Goal: Task Accomplishment & Management: Complete application form

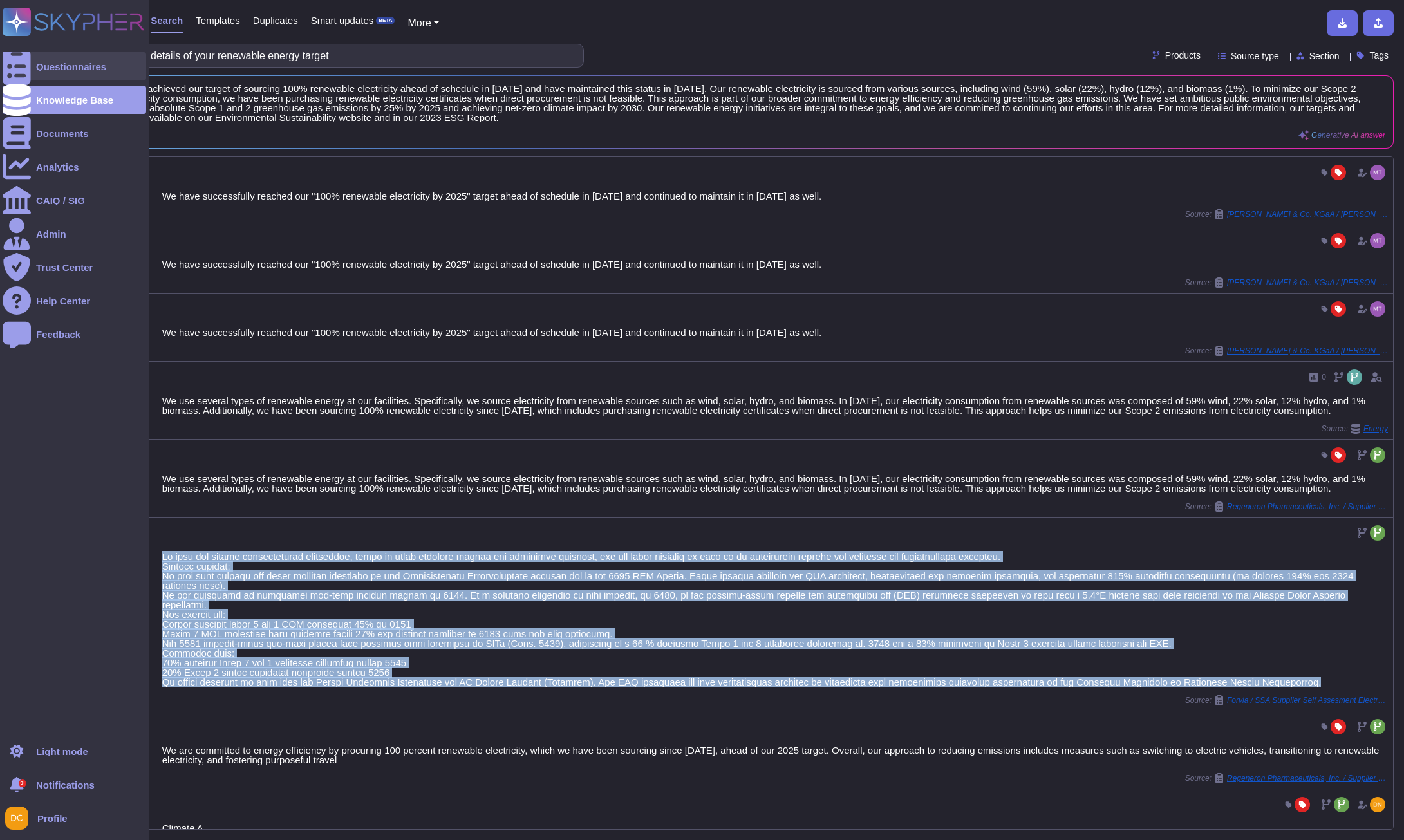
click at [22, 69] on icon at bounding box center [17, 66] width 28 height 38
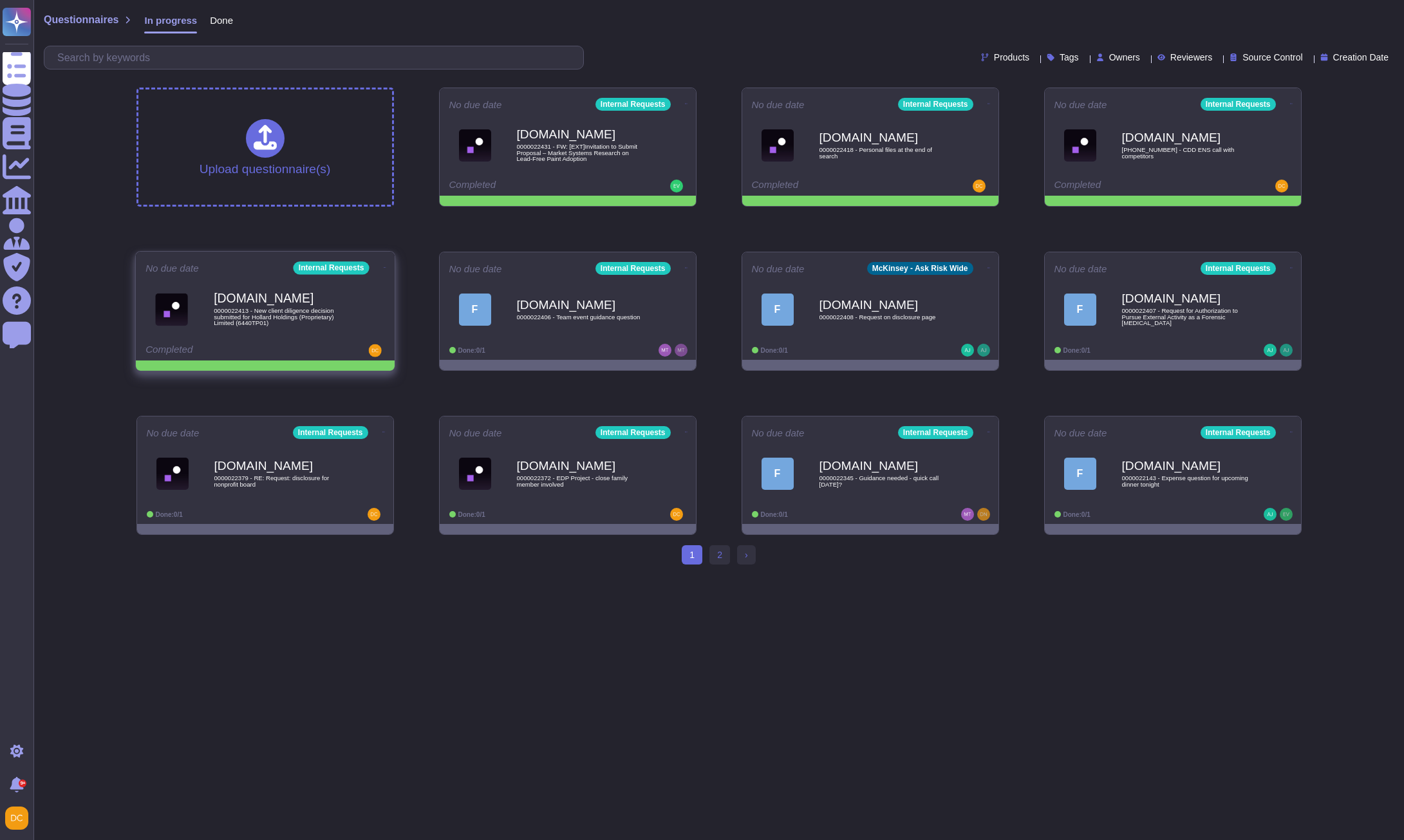
click at [383, 265] on icon at bounding box center [384, 267] width 3 height 3
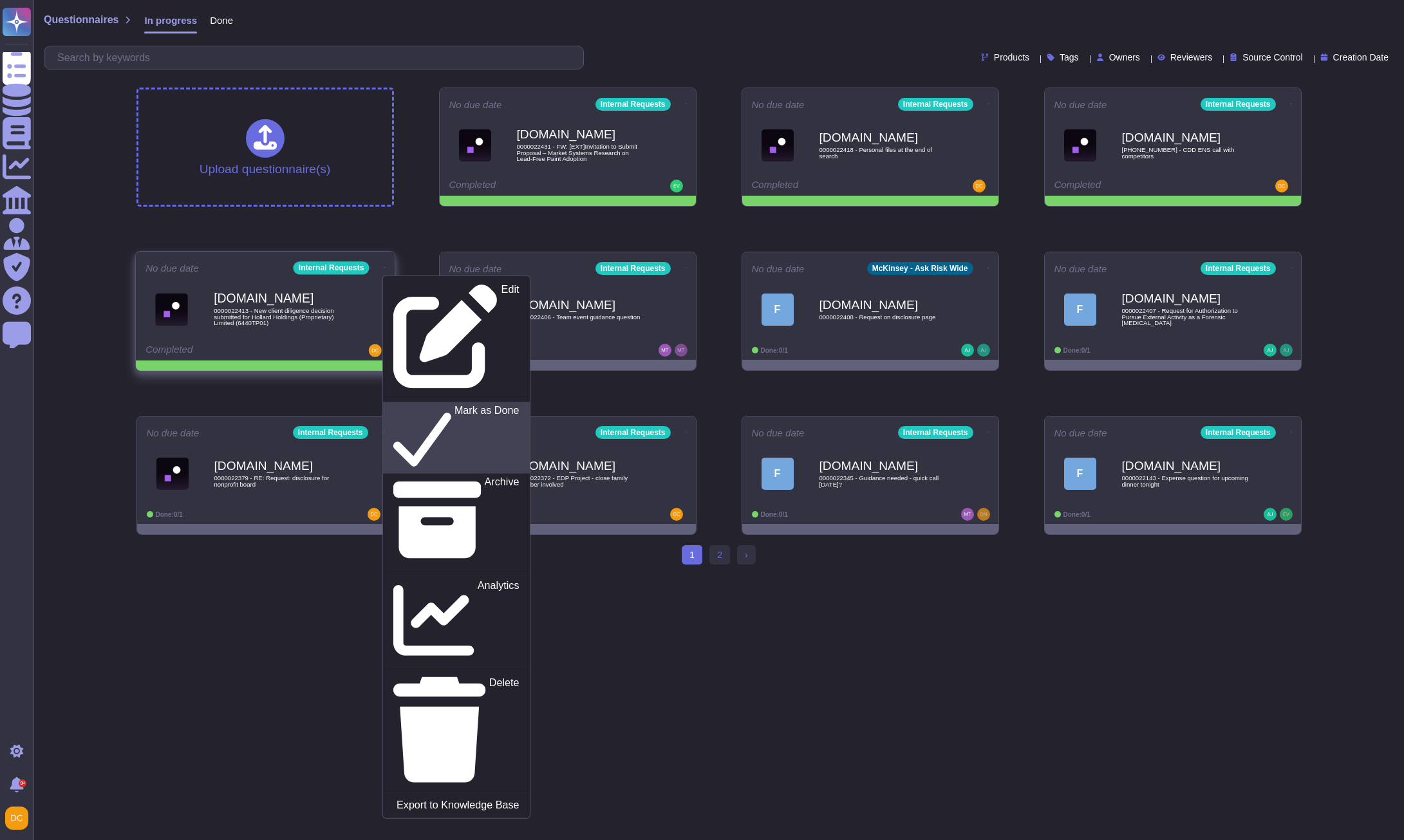
click at [454, 405] on p "Mark as Done" at bounding box center [486, 437] width 65 height 65
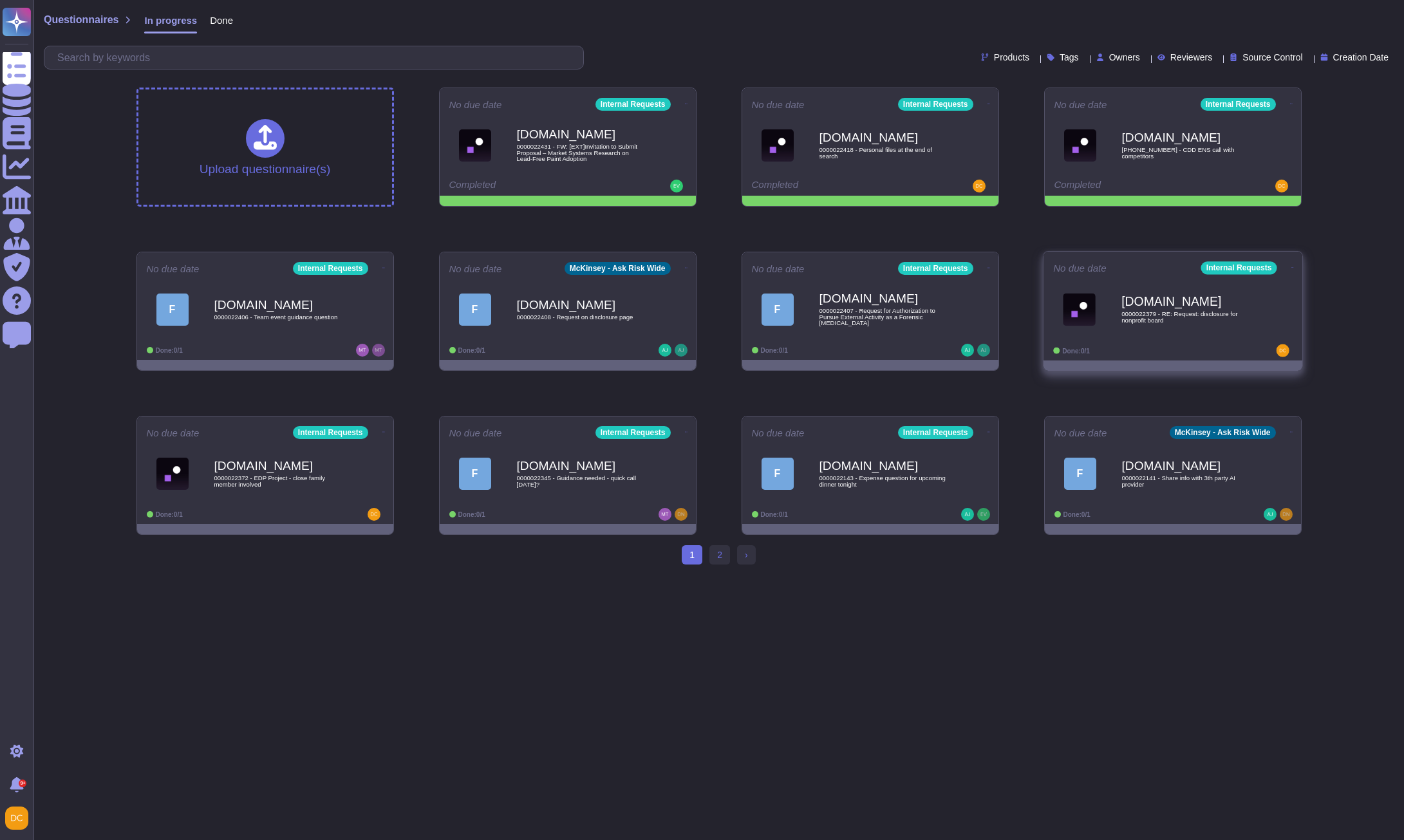
click at [1197, 305] on b "[DOMAIN_NAME]" at bounding box center [1186, 301] width 130 height 12
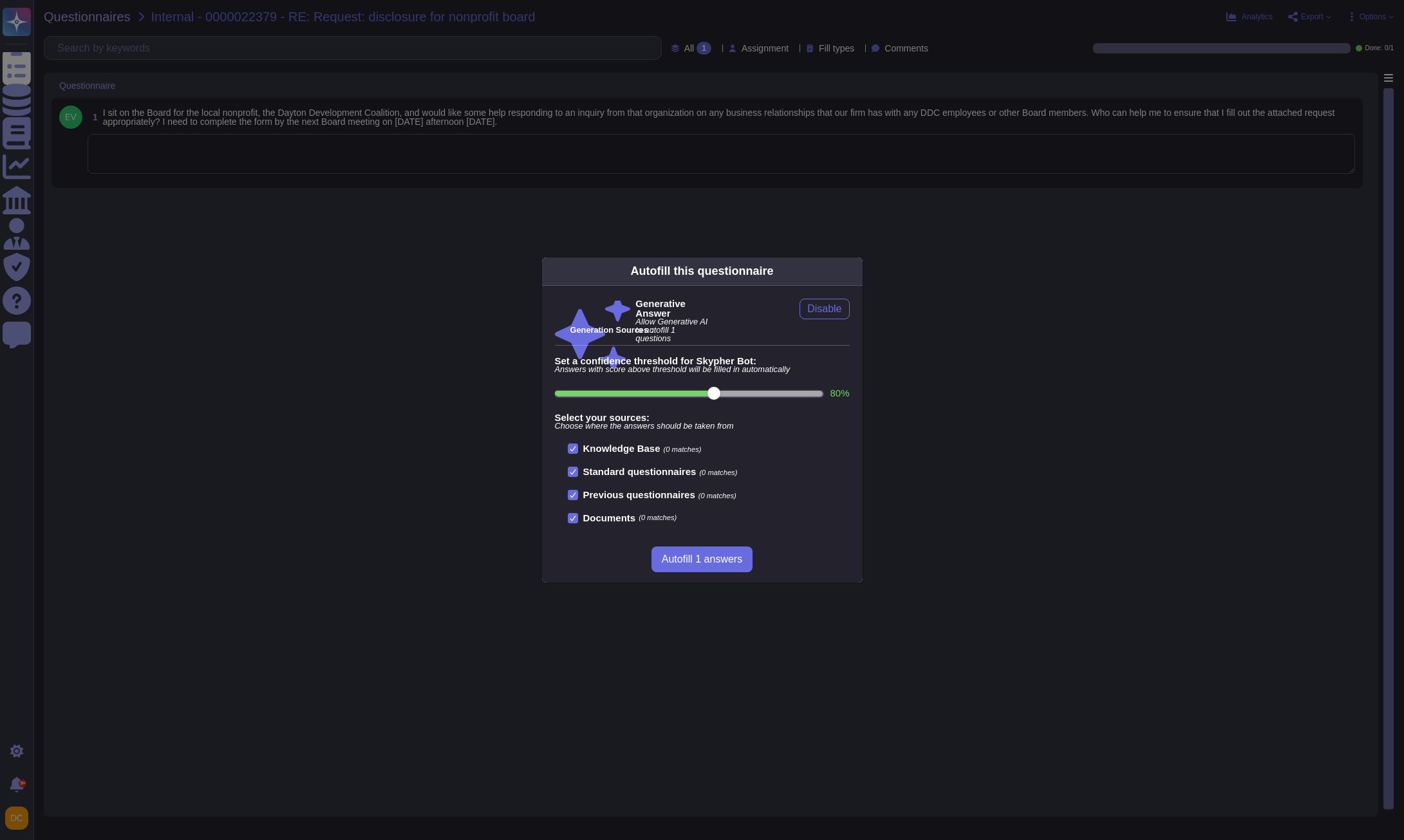
click at [523, 231] on div "Autofill this questionnaire Generative Answer Allow Generative AI to autofill 1…" at bounding box center [702, 420] width 1404 height 840
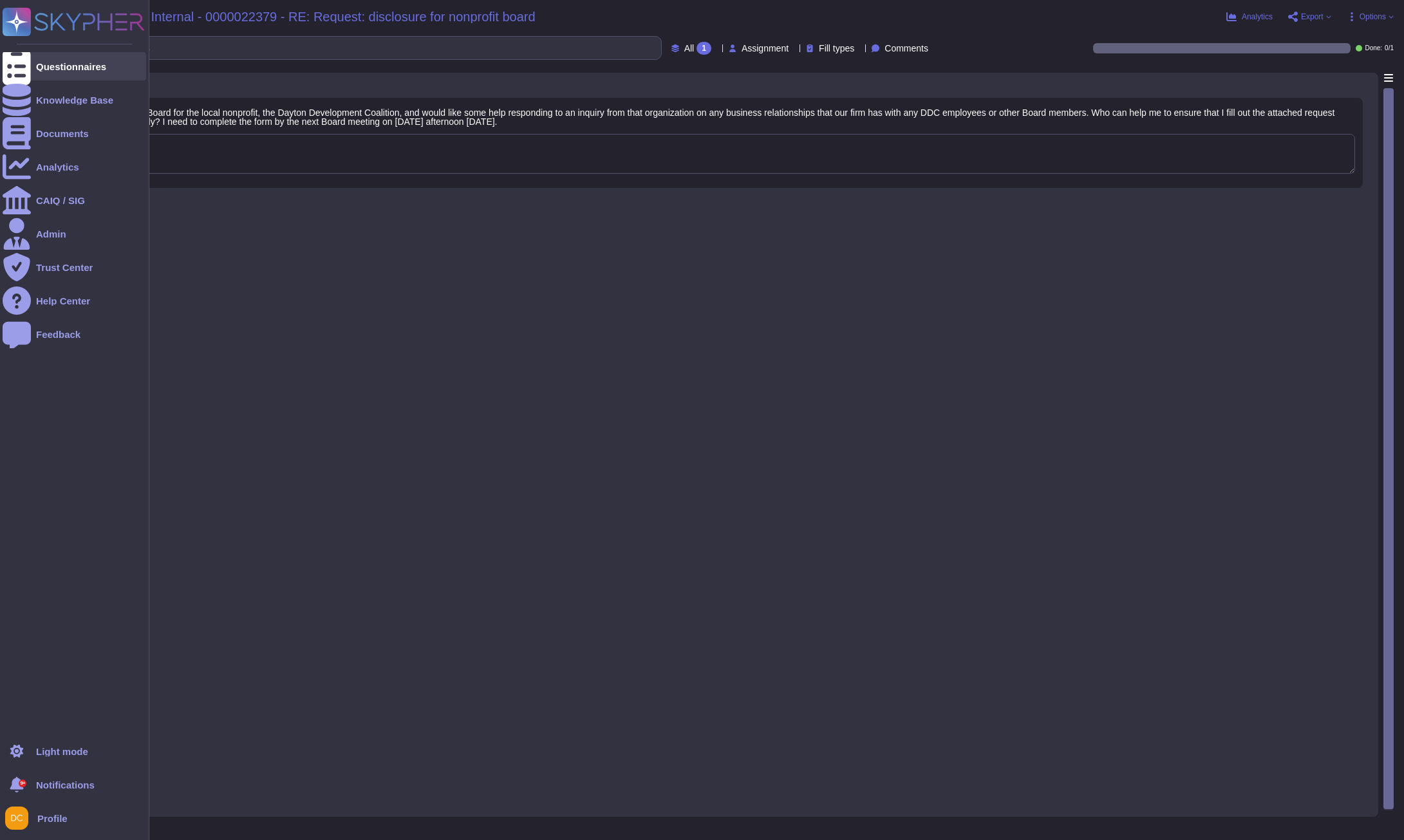
click at [21, 58] on div at bounding box center [17, 66] width 28 height 28
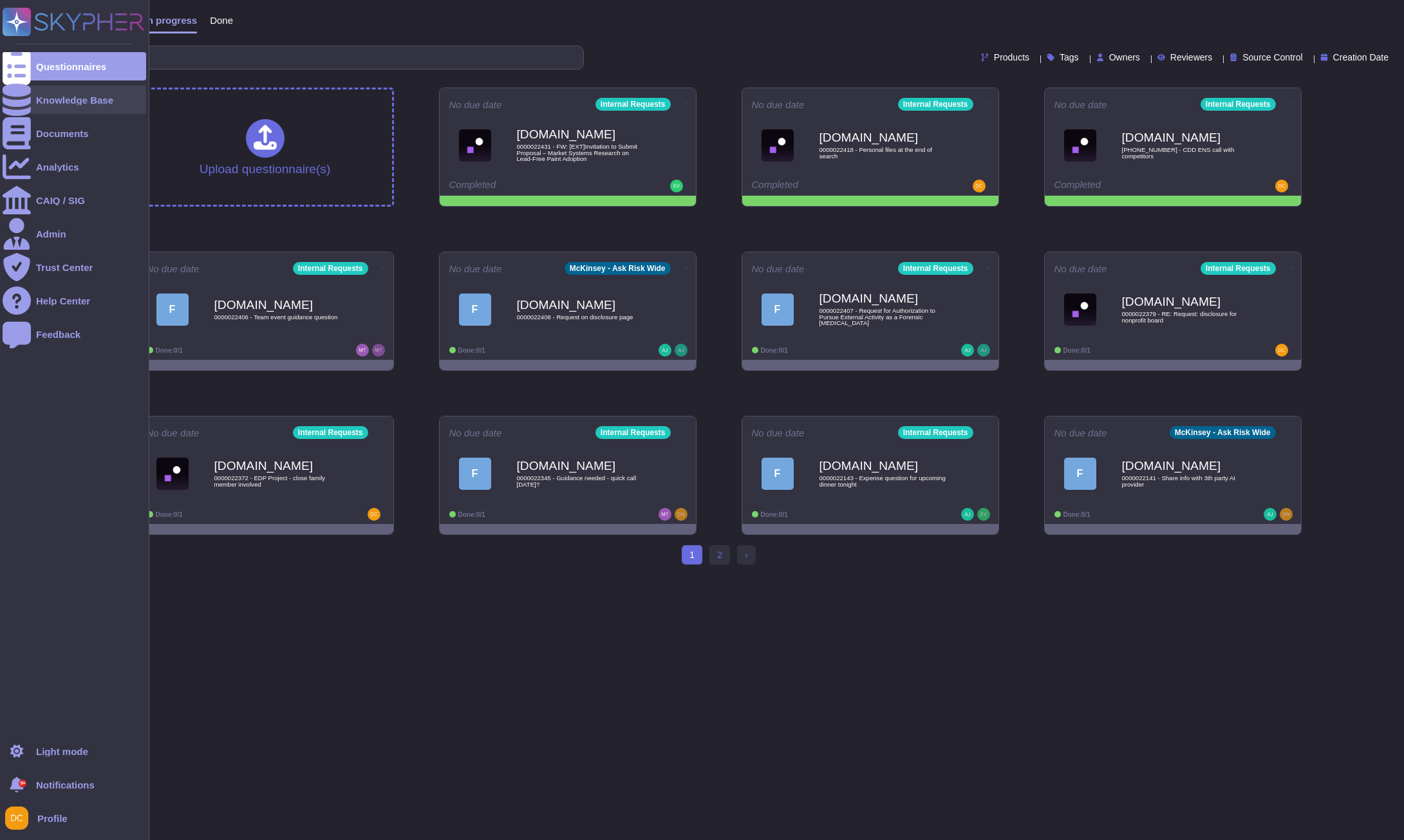
click at [30, 94] on div at bounding box center [17, 100] width 28 height 28
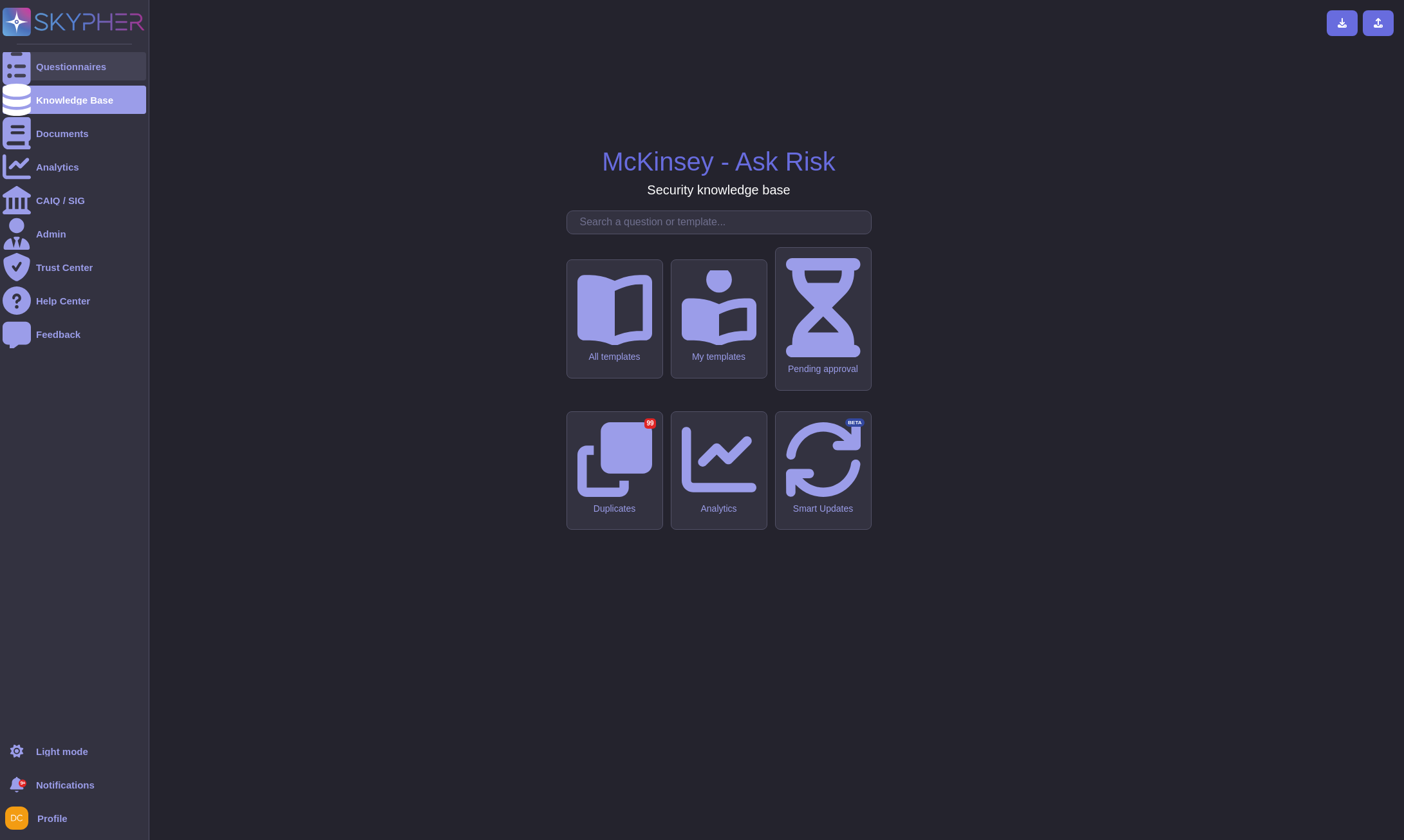
click at [43, 69] on div "Questionnaires" at bounding box center [71, 66] width 70 height 10
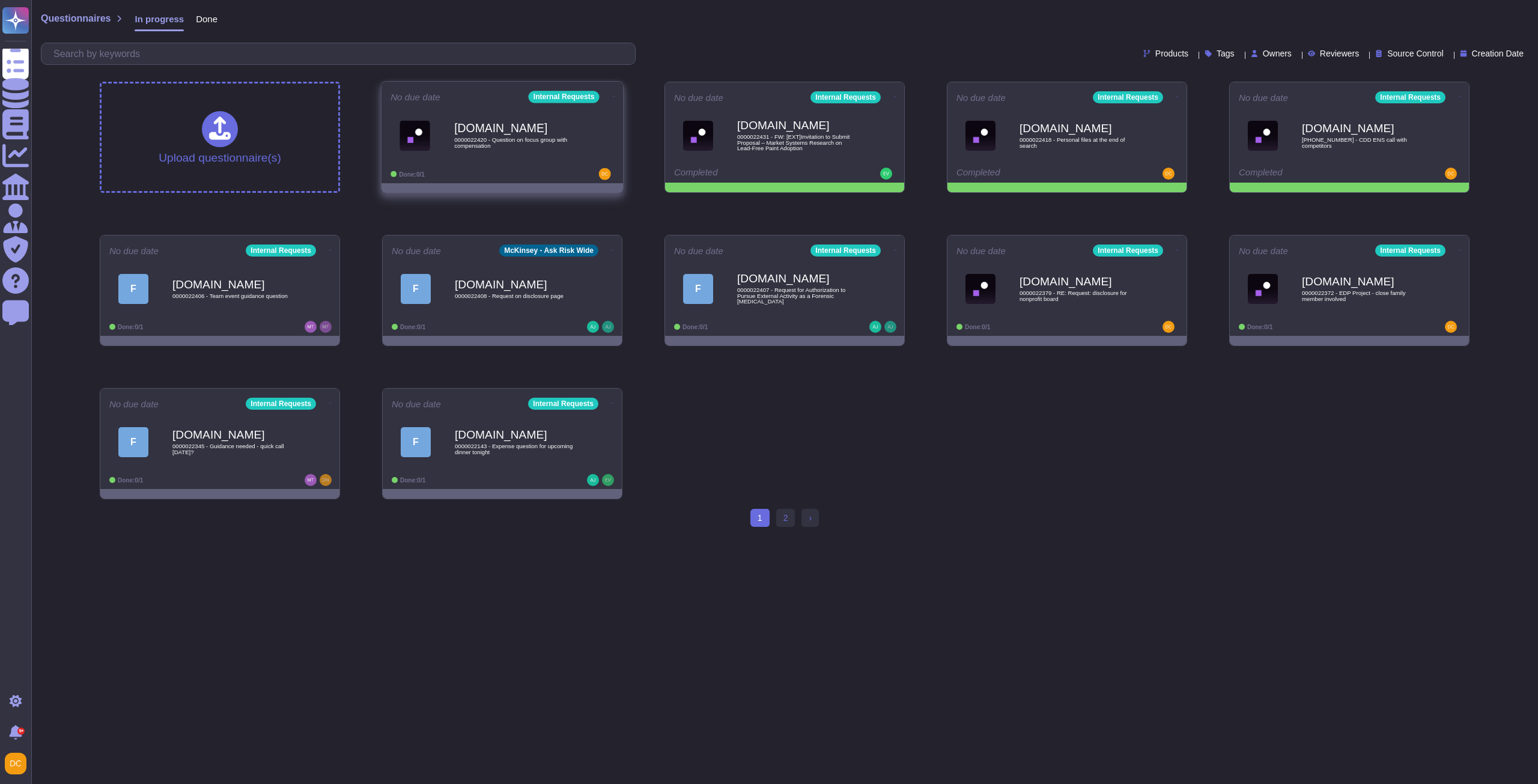
click at [443, 182] on div "No due date Internal Requests [DOMAIN_NAME] 0000022420 - Question on focus grou…" at bounding box center [502, 132] width 241 height 102
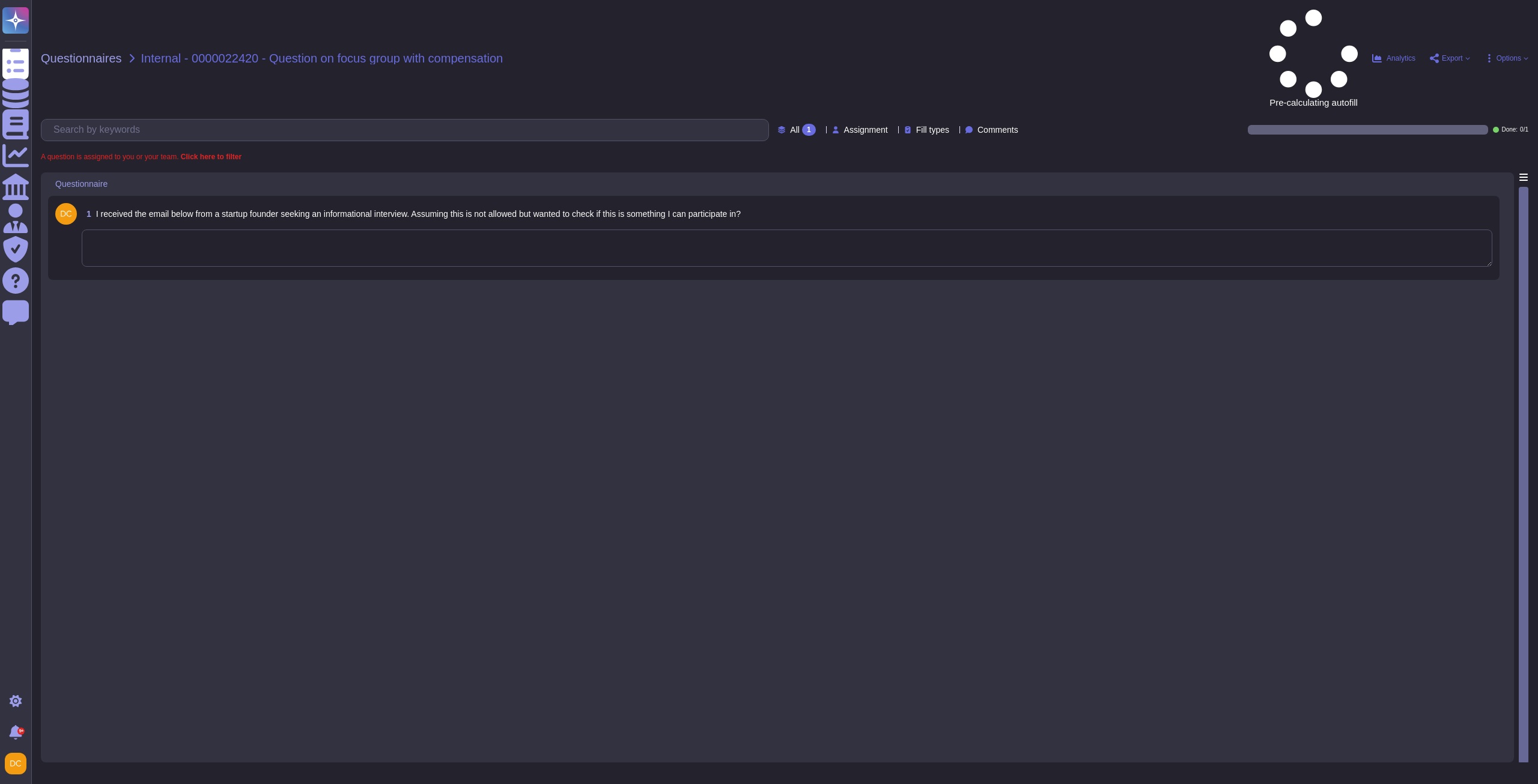
click at [351, 230] on textarea at bounding box center [787, 249] width 1411 height 37
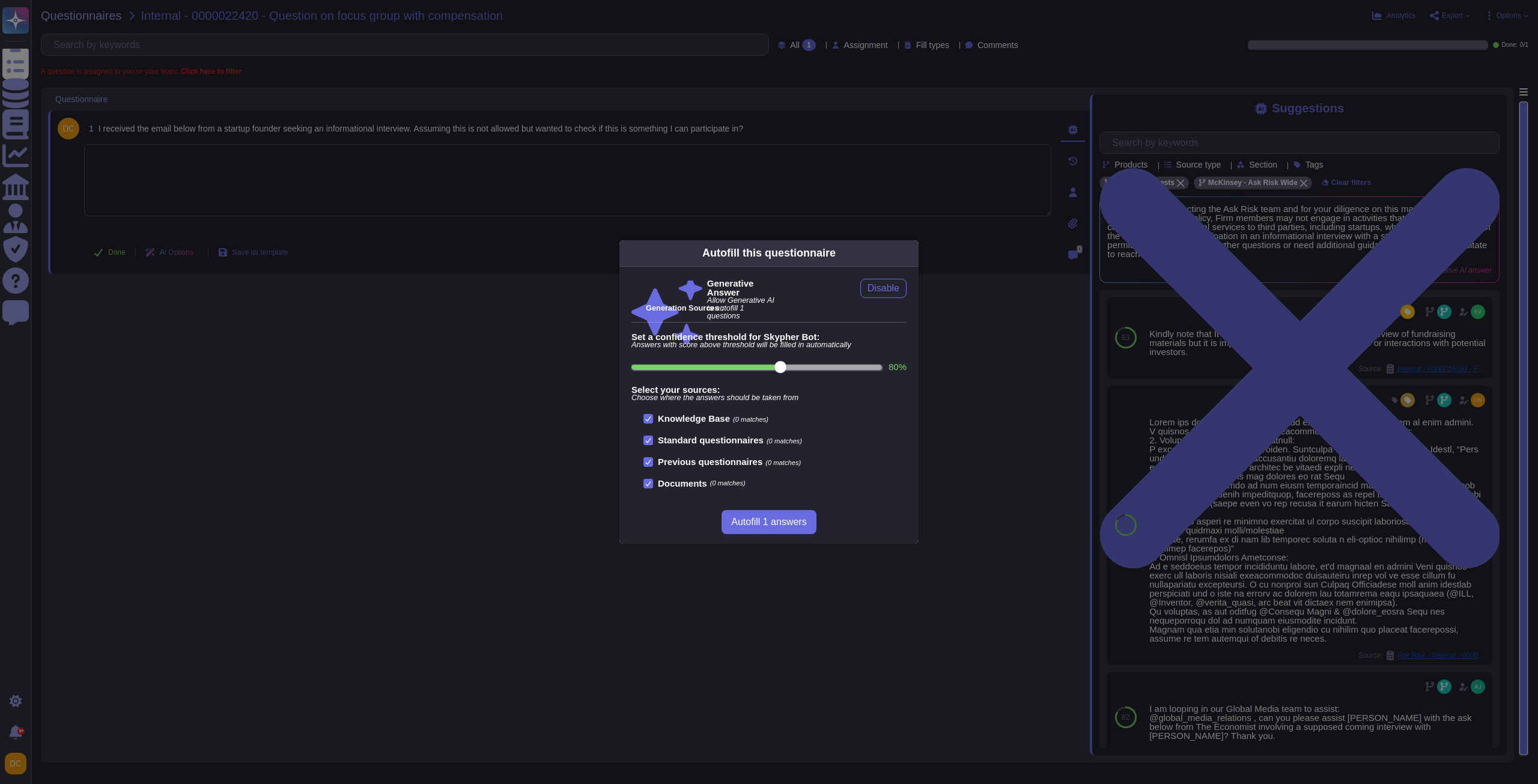
click at [209, 115] on div "Autofill this questionnaire Generative Answer Allow Generative AI to autofill 1…" at bounding box center [769, 392] width 1538 height 784
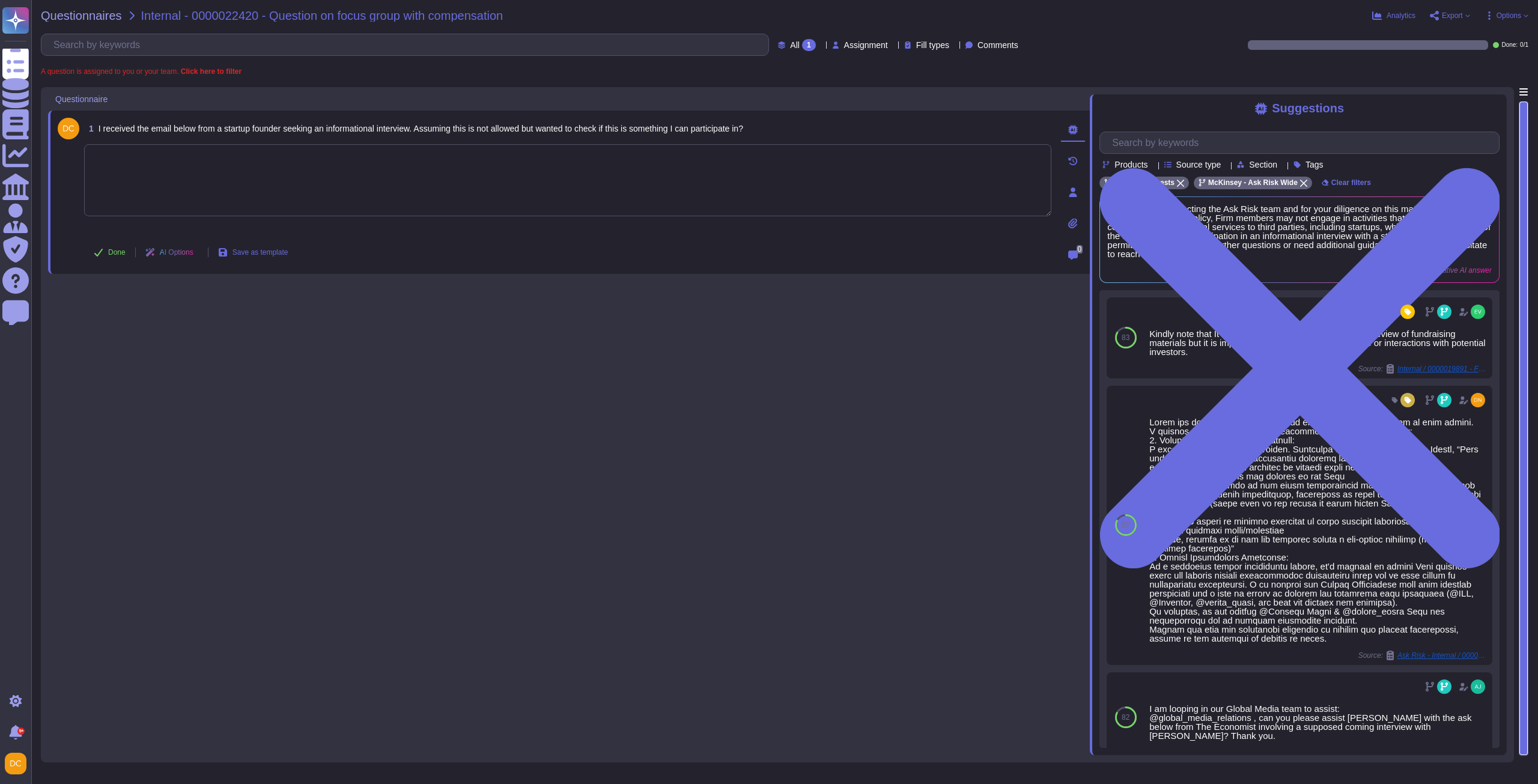
click at [130, 196] on textarea at bounding box center [567, 180] width 967 height 72
paste textarea "Please note that, after syndication with External Comms, we kindly recommend po…"
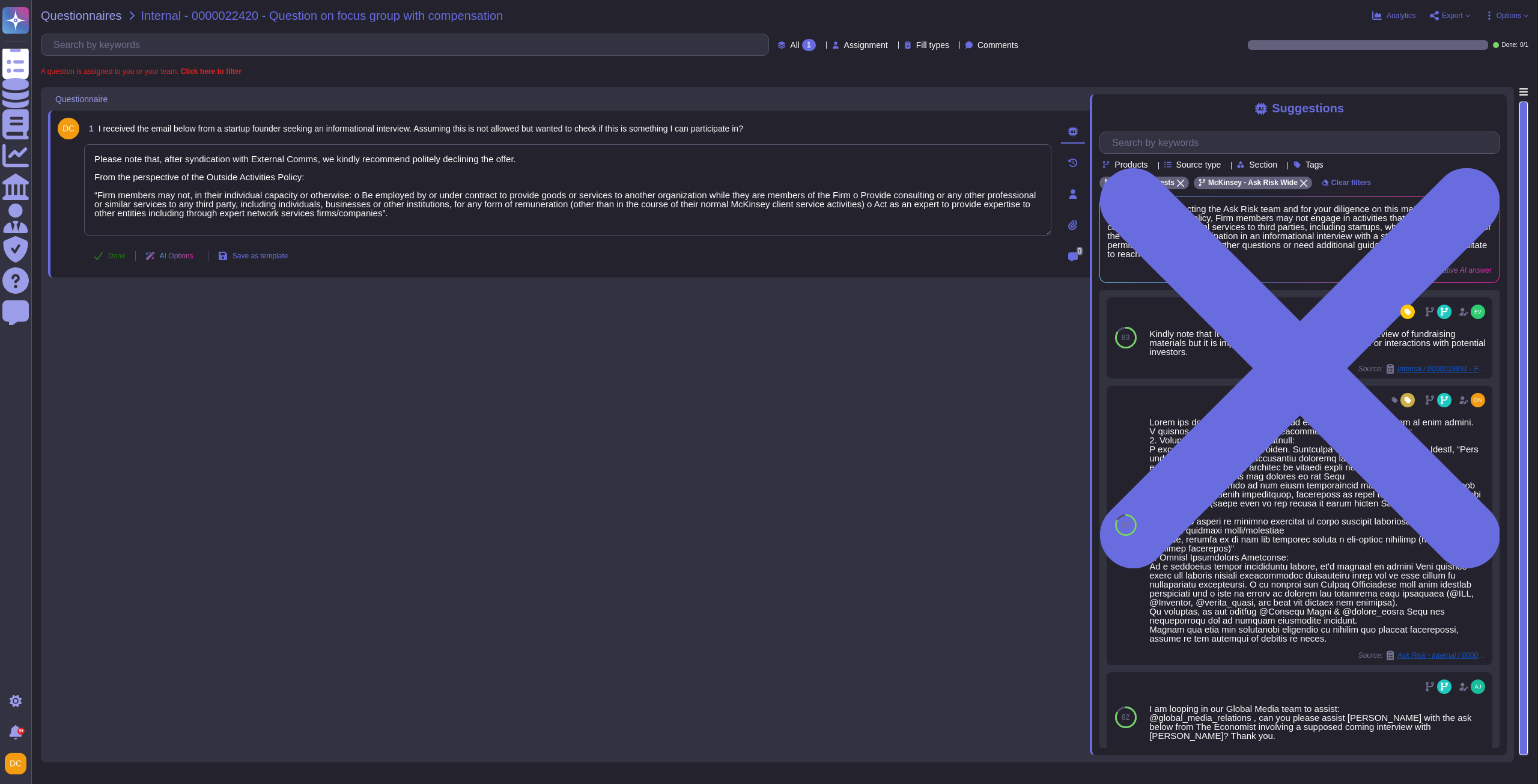
type textarea "Please note that, after syndication with External Comms, we kindly recommend po…"
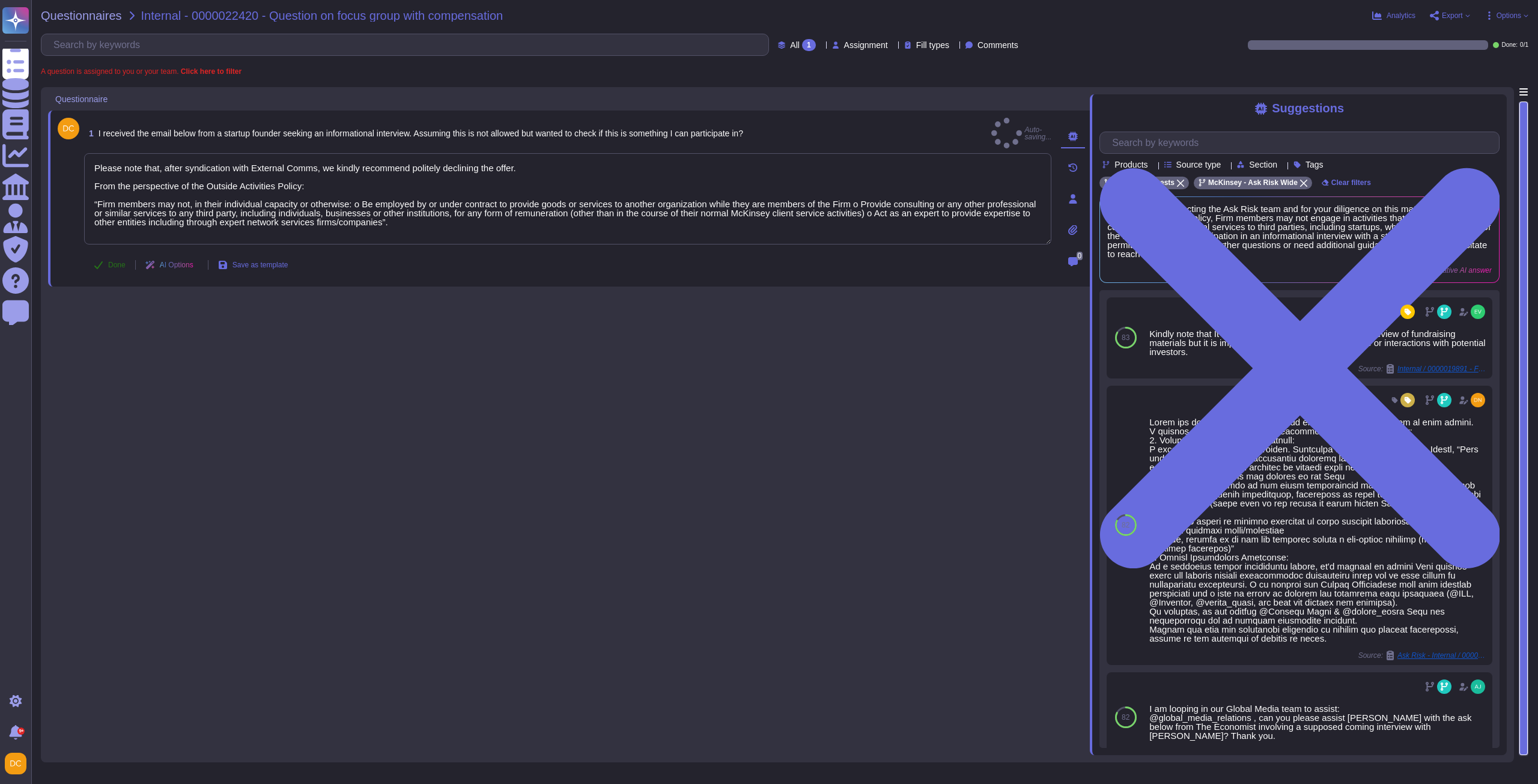
click at [119, 262] on span "Done" at bounding box center [117, 265] width 17 height 7
